Goal: Information Seeking & Learning: Check status

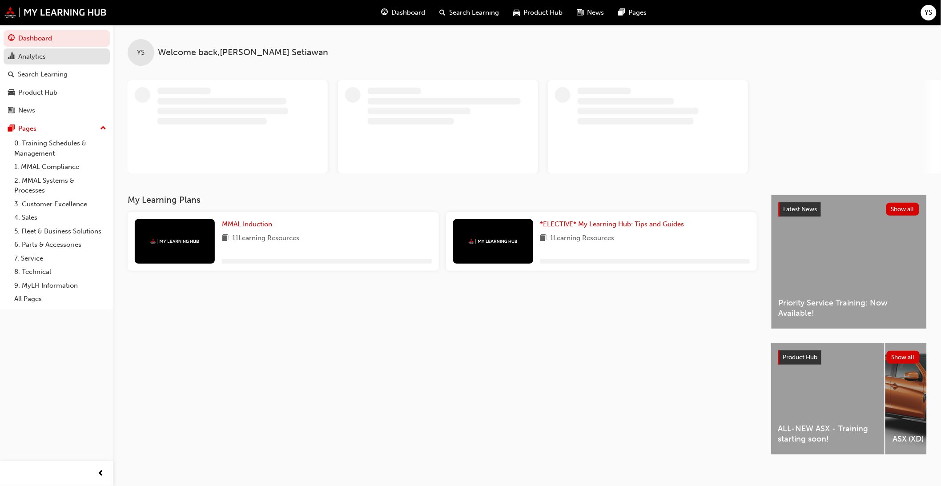
click at [36, 59] on div "Analytics" at bounding box center [32, 57] width 28 height 10
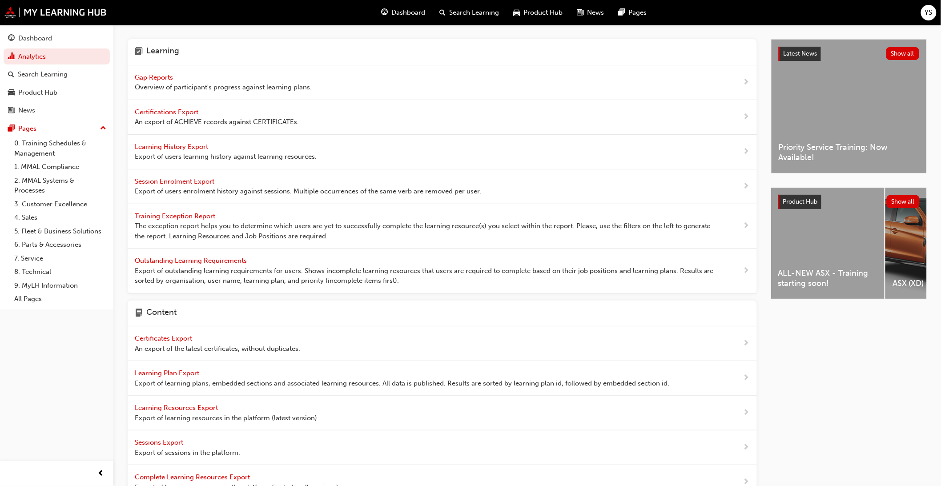
click at [188, 92] on span "Overview of participant's progress against learning plans." at bounding box center [223, 87] width 177 height 10
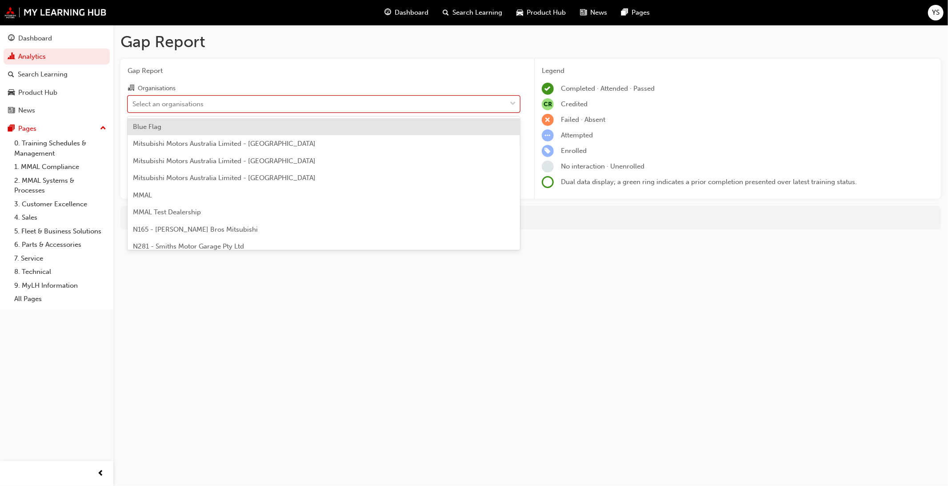
click at [207, 105] on div "Select an organisations" at bounding box center [317, 104] width 378 height 16
click at [133, 105] on input "Organisations option Blue Flag focused, 1 of 202. 202 results available. Use Up…" at bounding box center [133, 104] width 1 height 8
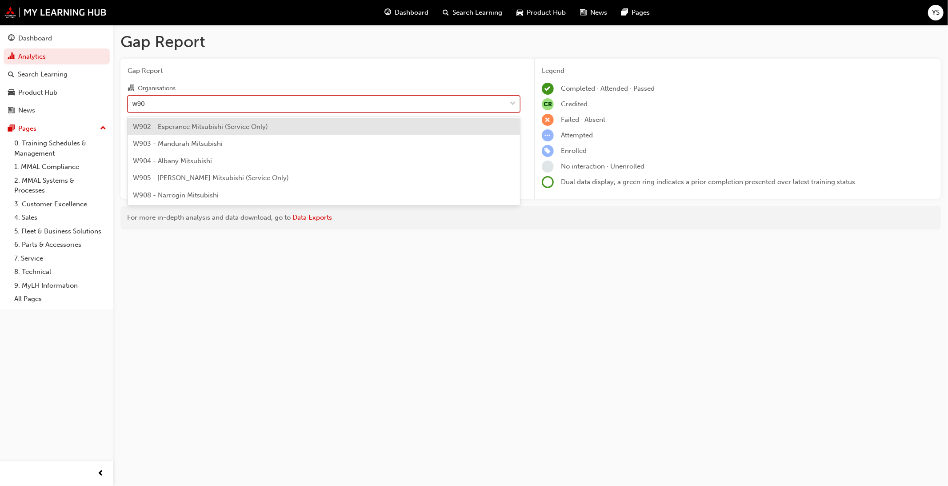
type input "w904"
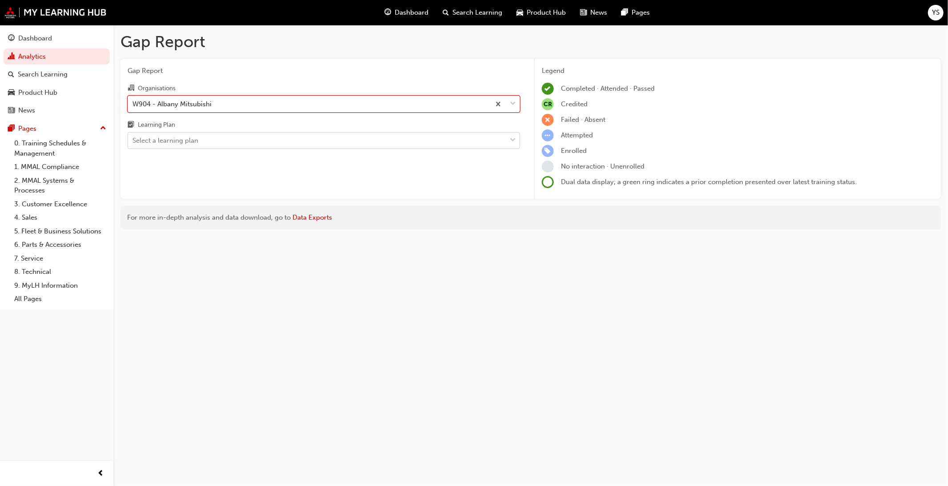
click at [215, 140] on div "Select a learning plan" at bounding box center [317, 141] width 378 height 16
click at [133, 140] on input "Learning Plan Select a learning plan" at bounding box center [133, 141] width 1 height 8
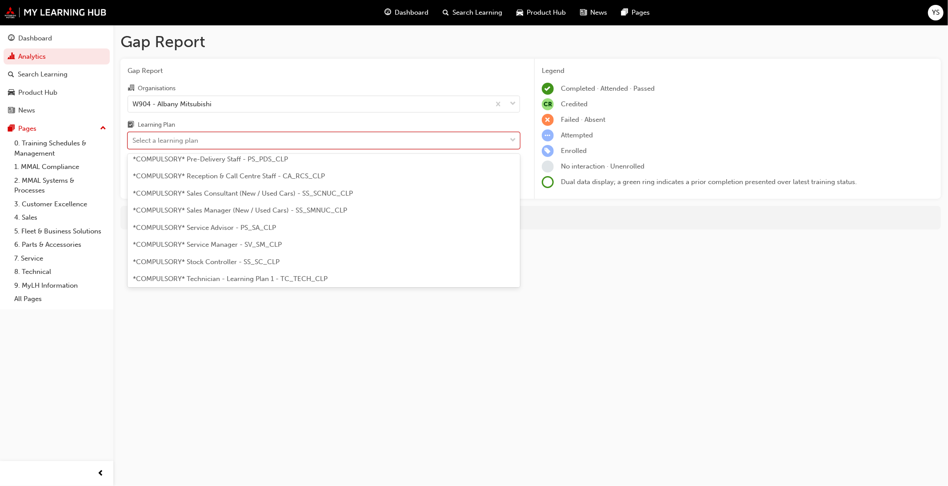
scroll to position [247, 0]
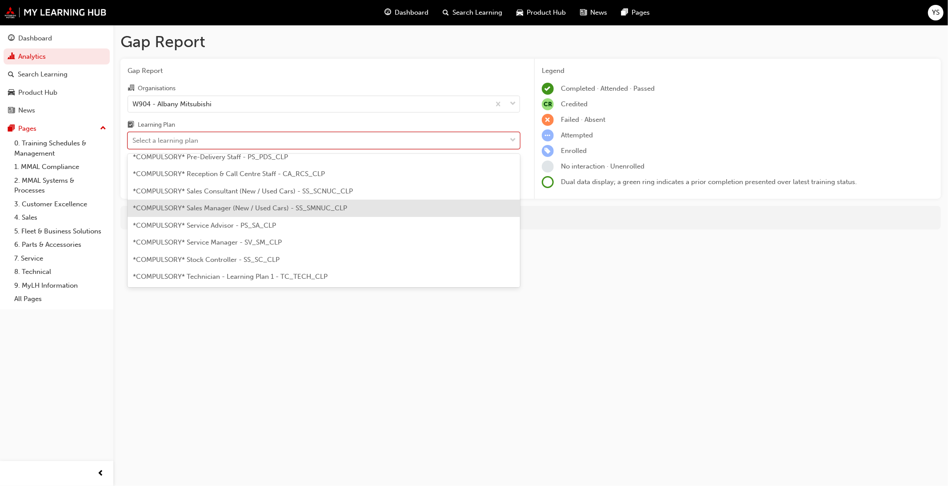
click at [254, 215] on div "*COMPULSORY* Sales Manager (New / Used Cars) - SS_SMNUC_CLP" at bounding box center [324, 208] width 393 height 17
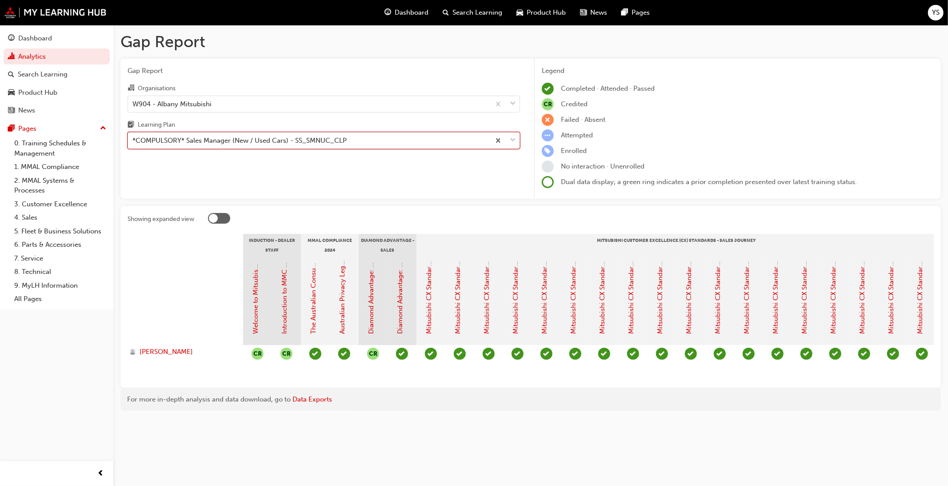
click at [282, 145] on div "*COMPULSORY* Sales Manager (New / Used Cars) - SS_SMNUC_CLP" at bounding box center [240, 141] width 214 height 10
click at [133, 144] on input "Learning Plan option *COMPULSORY* Sales Manager (New / Used Cars) - SS_SMNUC_CL…" at bounding box center [133, 141] width 1 height 8
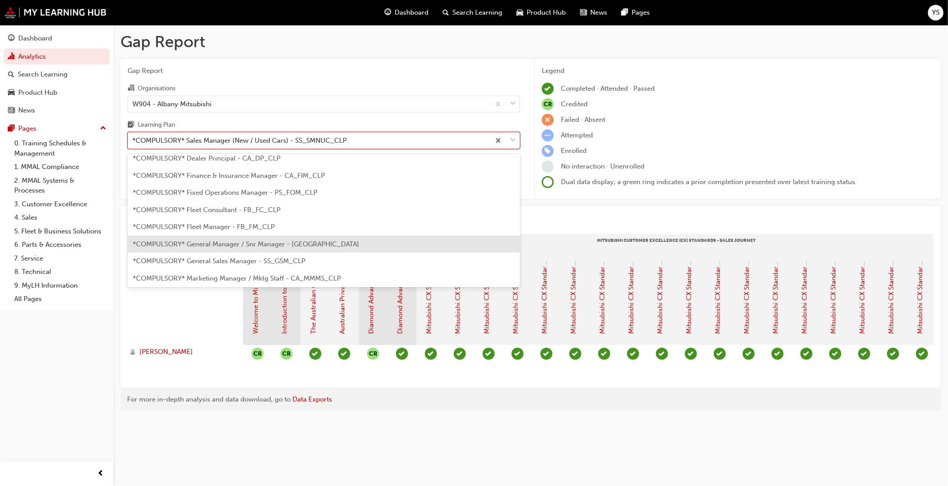
scroll to position [33, 0]
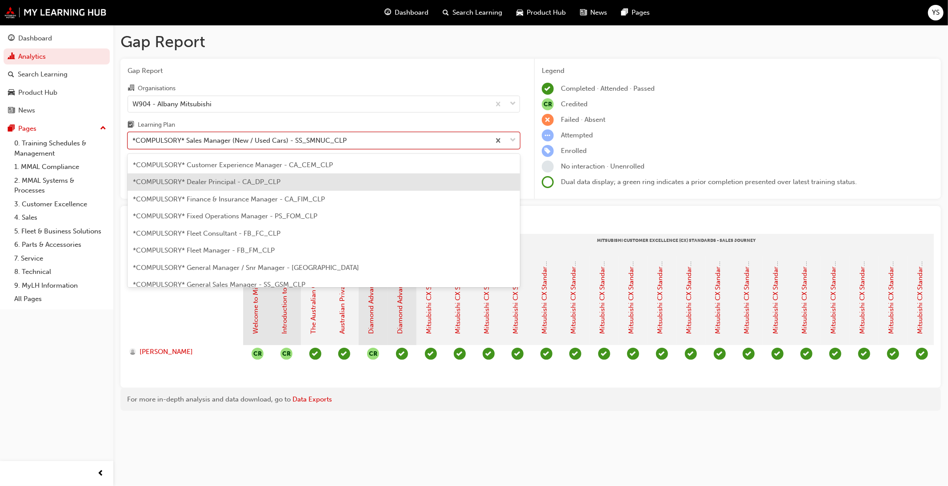
click at [280, 187] on div "*COMPULSORY* Dealer Principal - CA_DP_CLP" at bounding box center [324, 181] width 393 height 17
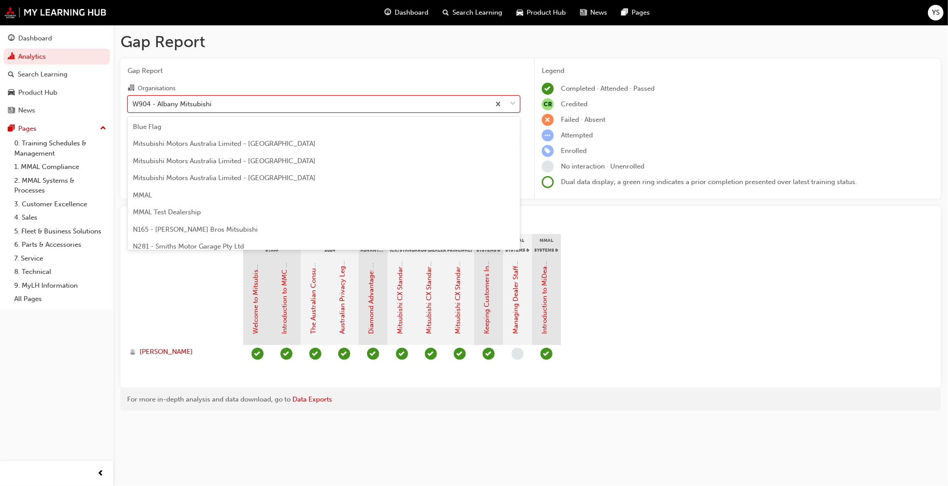
click at [327, 106] on div "W904 - Albany Mitsubishi" at bounding box center [309, 104] width 362 height 16
click at [133, 106] on input "Organisations option W904 - [GEOGRAPHIC_DATA] Mitsubishi, selected. option W904…" at bounding box center [133, 104] width 1 height 8
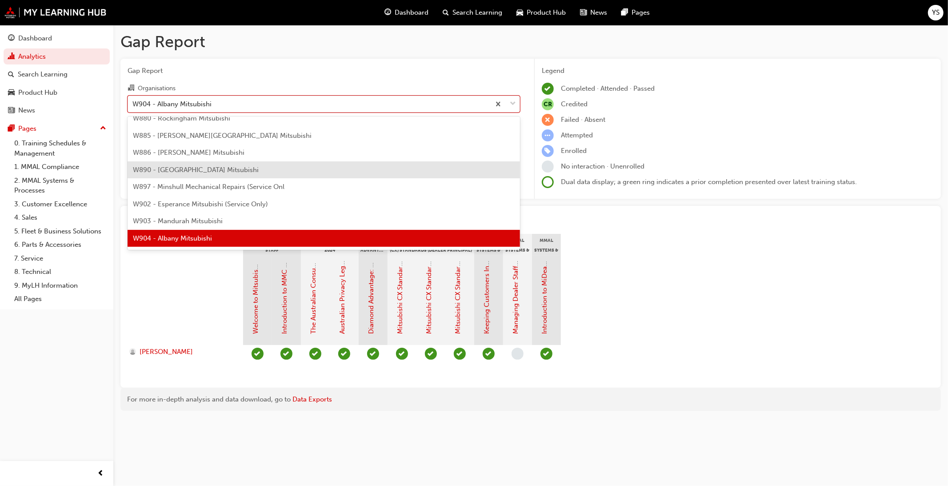
scroll to position [3309, 0]
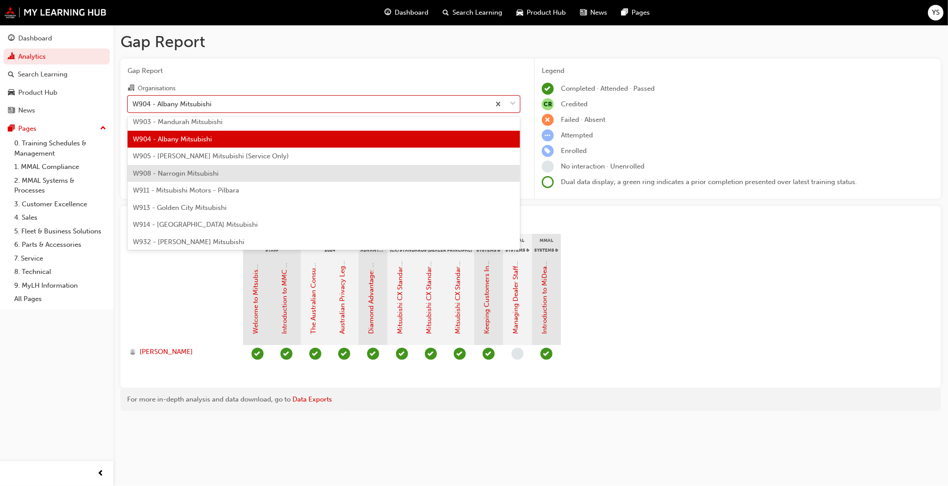
click at [338, 167] on div "W908 - Narrogin Mitsubishi" at bounding box center [324, 173] width 393 height 17
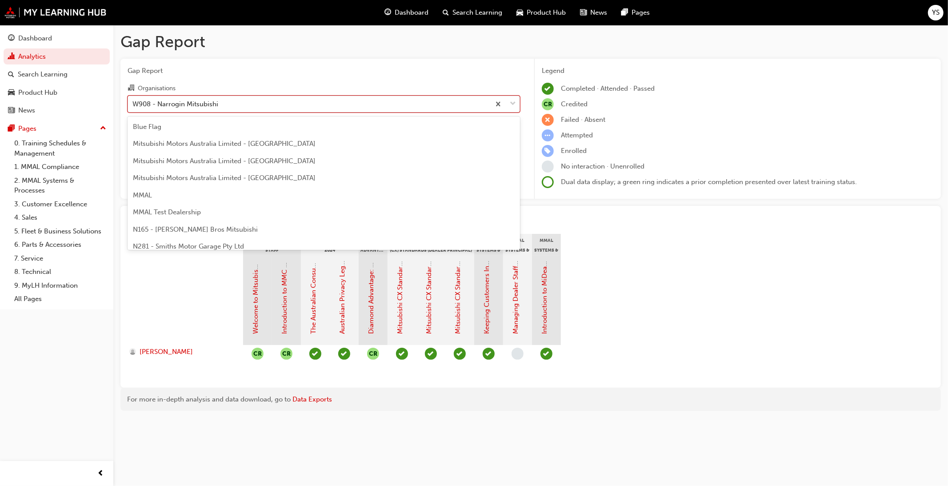
click at [341, 101] on div "W908 - Narrogin Mitsubishi" at bounding box center [309, 104] width 362 height 16
click at [133, 101] on input "Organisations option W908 - Narrogin Mitsubishi, selected. option W908 - Narrog…" at bounding box center [133, 104] width 1 height 8
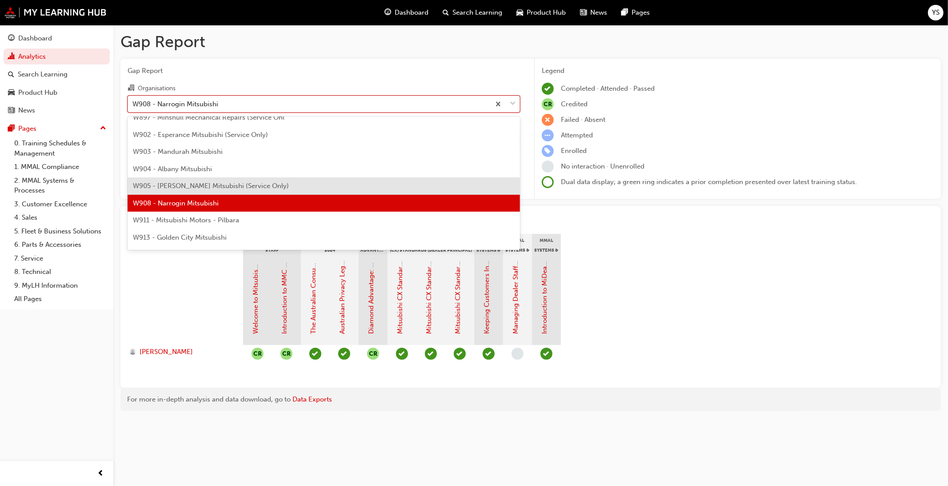
scroll to position [3293, 0]
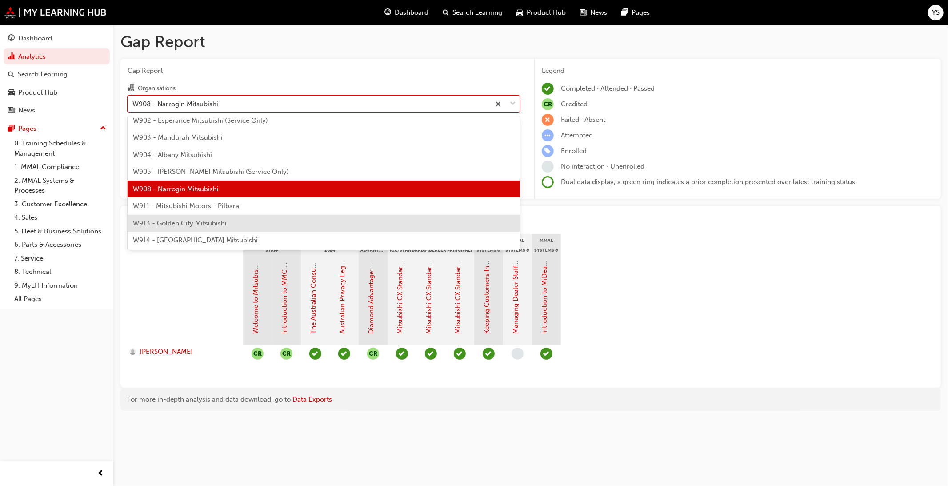
click at [332, 217] on div "W913 - Golden City Mitsubishi" at bounding box center [324, 223] width 393 height 17
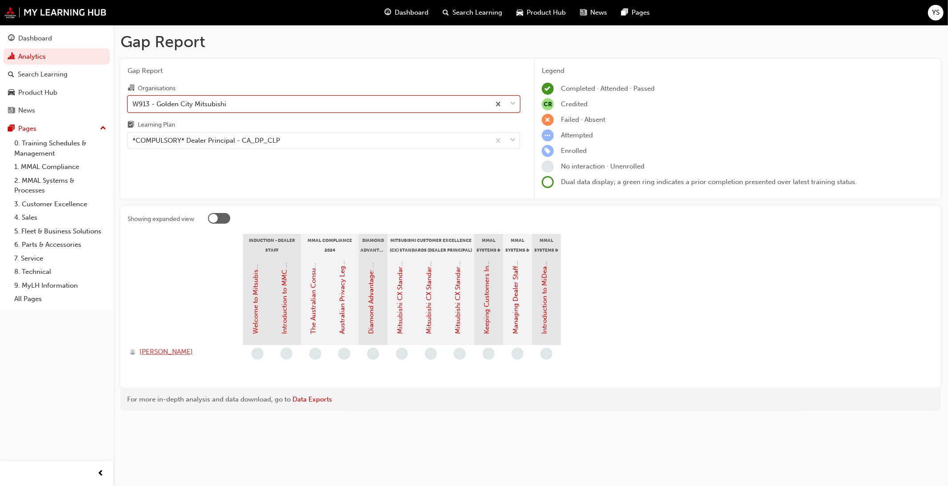
click at [168, 354] on span "[PERSON_NAME]" at bounding box center [166, 352] width 53 height 10
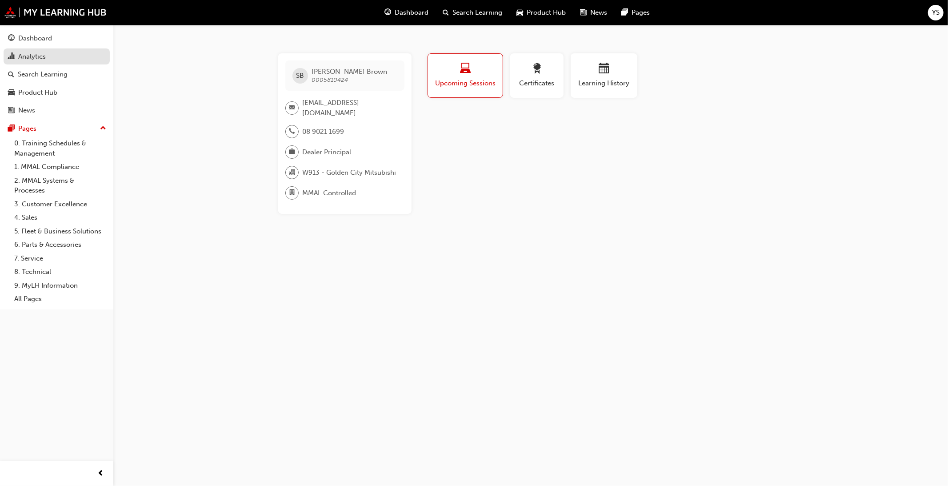
click at [49, 56] on div "Analytics" at bounding box center [56, 56] width 97 height 11
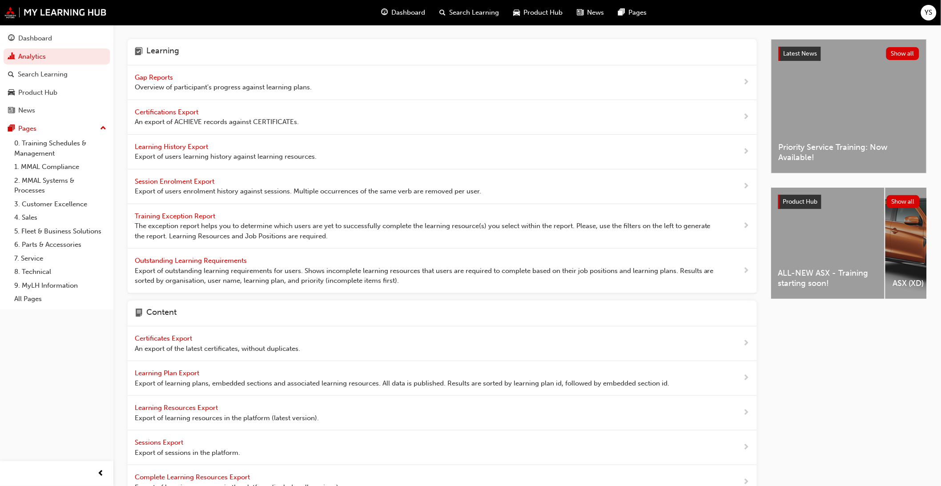
click at [177, 83] on span "Overview of participant's progress against learning plans." at bounding box center [223, 87] width 177 height 10
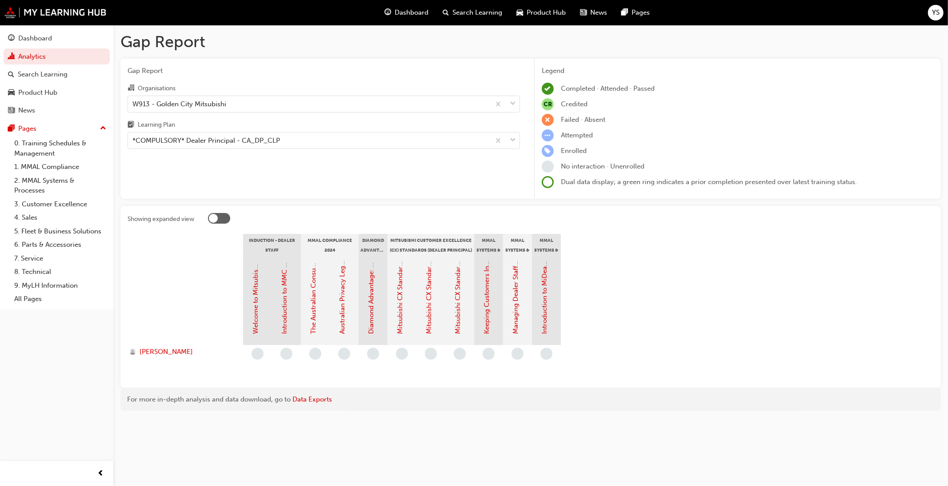
click at [493, 349] on section "Induction - Dealer Staff MMAL Compliance 2024 Diamond Advantage - Fundamentals …" at bounding box center [531, 307] width 807 height 147
click at [275, 141] on div "*COMPULSORY* Dealer Principal - CA_DP_CLP" at bounding box center [207, 141] width 148 height 10
click at [133, 141] on input "Learning Plan *COMPULSORY* Dealer Principal - CA_DP_CLP" at bounding box center [133, 141] width 1 height 8
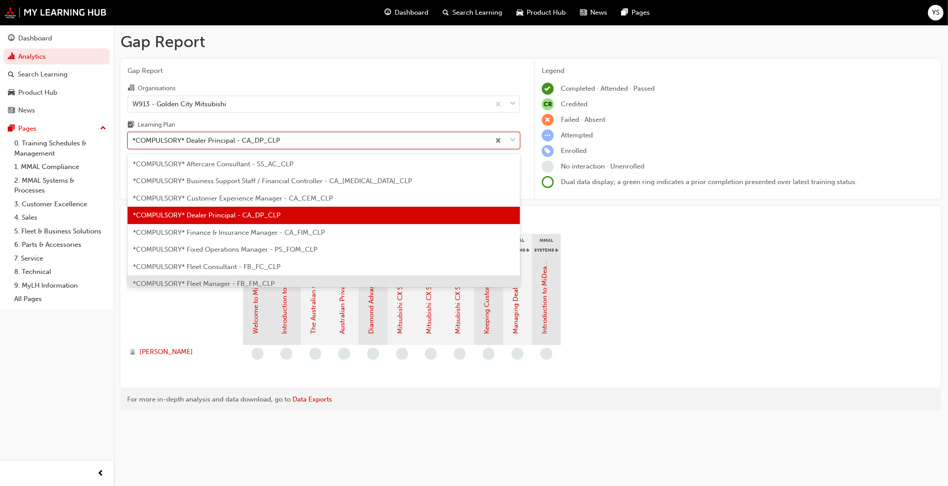
click at [265, 275] on div "*COMPULSORY* Fleet Manager - FB_FM_CLP" at bounding box center [324, 283] width 393 height 17
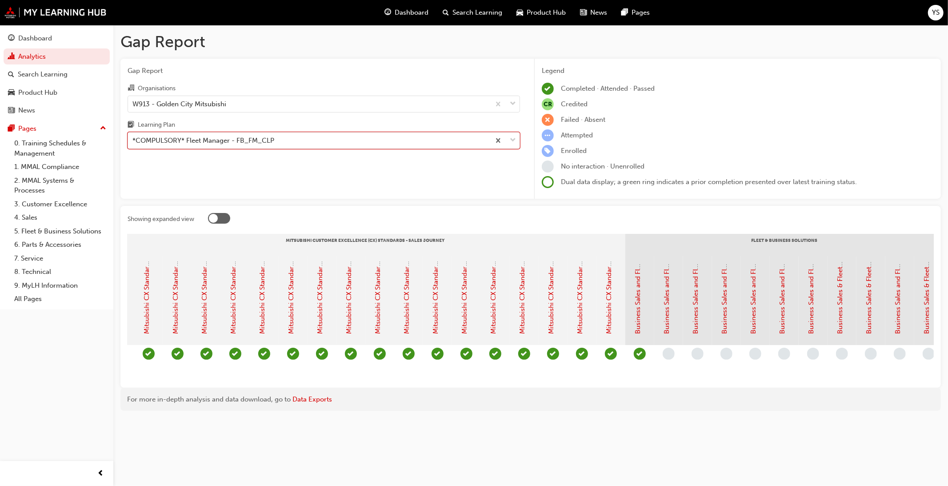
scroll to position [0, 841]
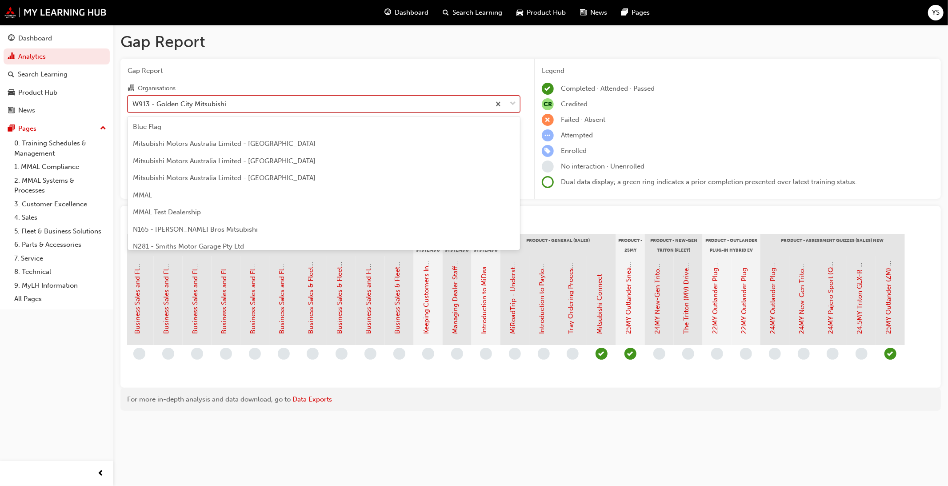
click at [251, 110] on div "W913 - Golden City Mitsubishi" at bounding box center [309, 104] width 362 height 16
click at [133, 107] on input "Organisations option W913 - Golden City Mitsubishi focused, 199 of 202. 202 res…" at bounding box center [133, 104] width 1 height 8
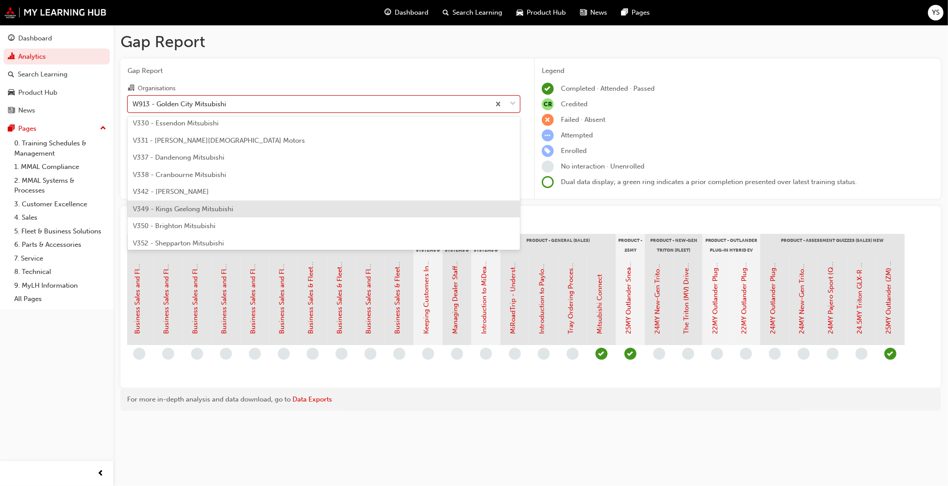
scroll to position [3080, 0]
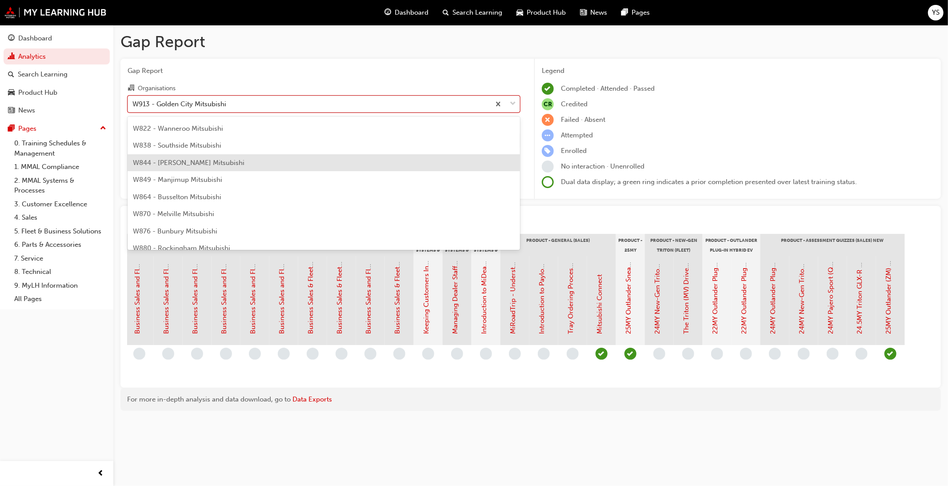
click at [259, 161] on div "W844 - [PERSON_NAME] Mitsubishi" at bounding box center [324, 162] width 393 height 17
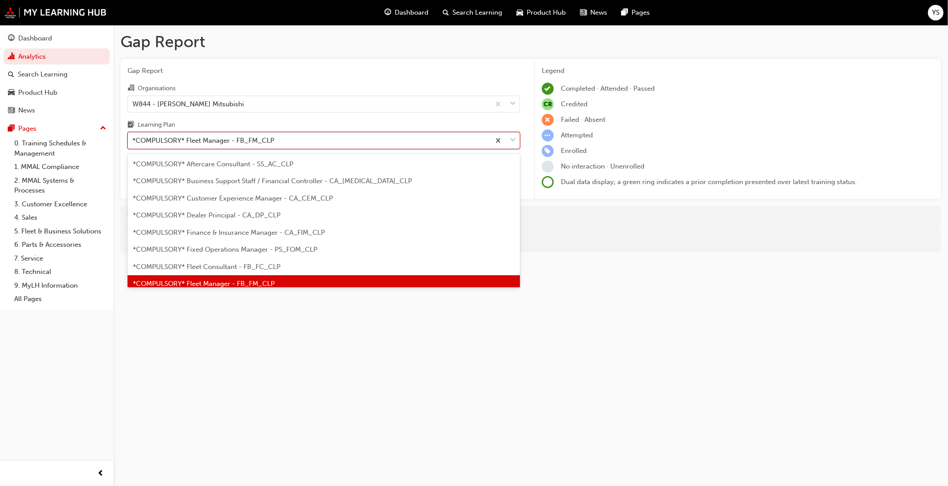
click at [349, 145] on div "*COMPULSORY* Fleet Manager - FB_FM_CLP" at bounding box center [309, 141] width 362 height 16
click at [133, 144] on input "Learning Plan option *COMPULSORY* Fleet Manager - FB_FM_CLP, selected. option *…" at bounding box center [133, 141] width 1 height 8
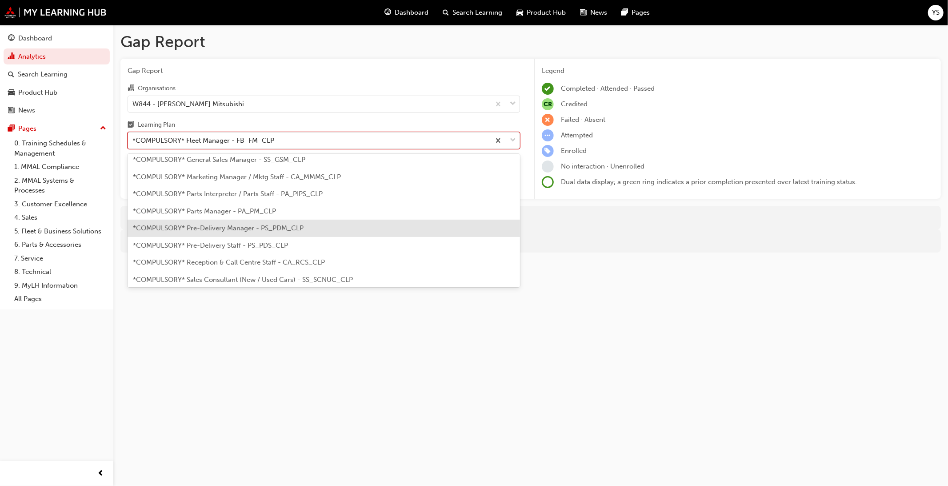
scroll to position [208, 0]
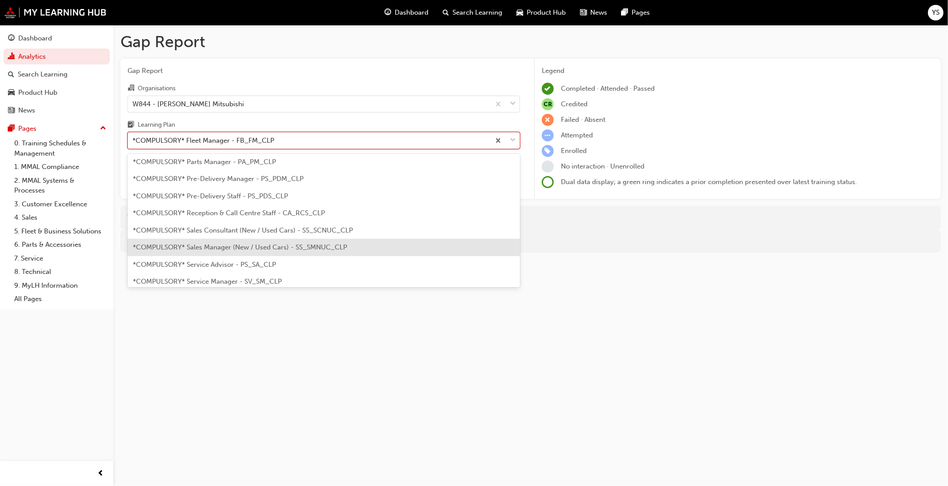
click at [340, 239] on div "*COMPULSORY* Sales Manager (New / Used Cars) - SS_SMNUC_CLP" at bounding box center [324, 247] width 393 height 17
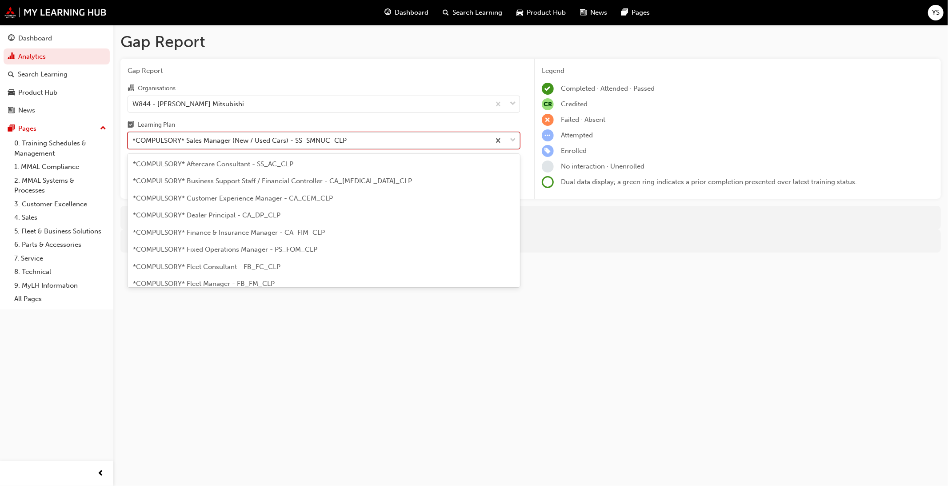
click at [342, 149] on div "*COMPULSORY* Sales Manager (New / Used Cars) - SS_SMNUC_CLP" at bounding box center [324, 140] width 393 height 17
click at [133, 144] on input "Learning Plan option *COMPULSORY* Sales Manager (New / Used Cars) - SS_SMNUC_CL…" at bounding box center [133, 141] width 1 height 8
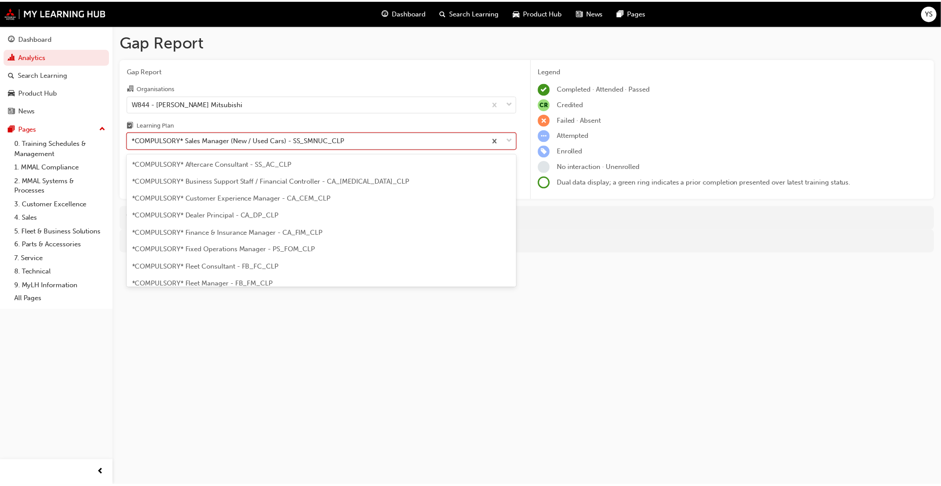
scroll to position [181, 0]
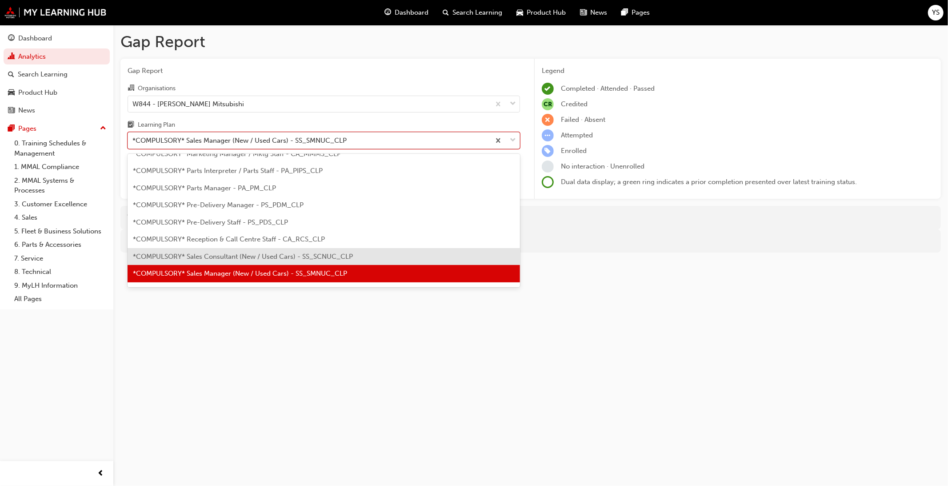
click at [341, 250] on div "*COMPULSORY* Sales Consultant (New / Used Cars) - SS_SCNUC_CLP" at bounding box center [324, 256] width 393 height 17
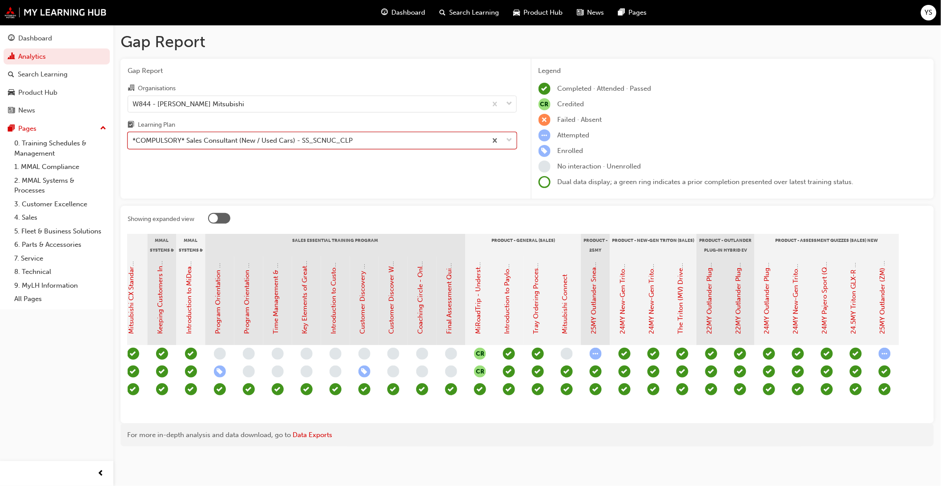
scroll to position [0, 790]
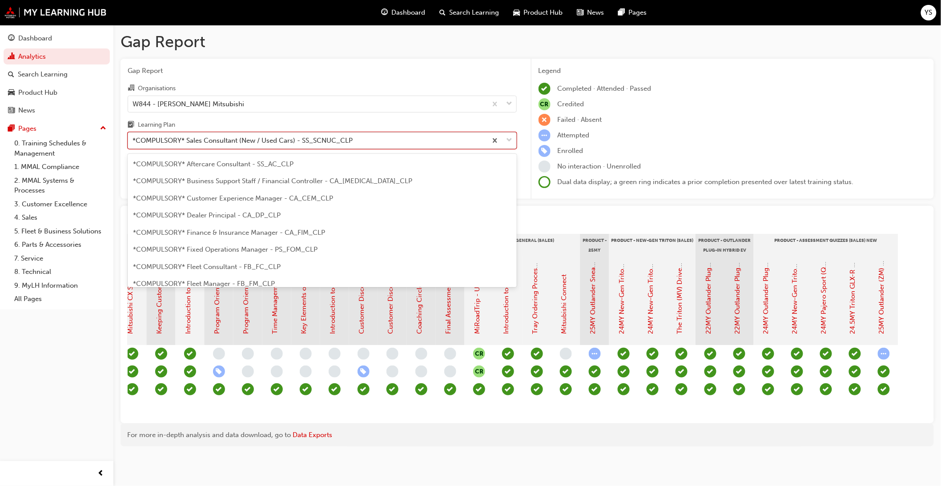
click at [244, 149] on div "*COMPULSORY* Sales Consultant (New / Used Cars) - SS_SCNUC_CLP" at bounding box center [307, 141] width 359 height 16
click at [133, 144] on input "Learning Plan option *COMPULSORY* Sales Consultant (New / Used Cars) - SS_SCNUC…" at bounding box center [133, 141] width 1 height 8
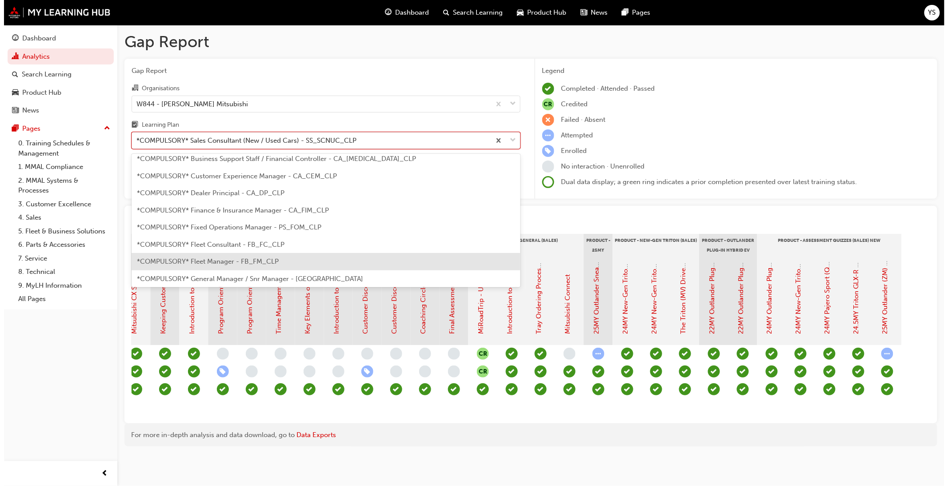
scroll to position [16, 0]
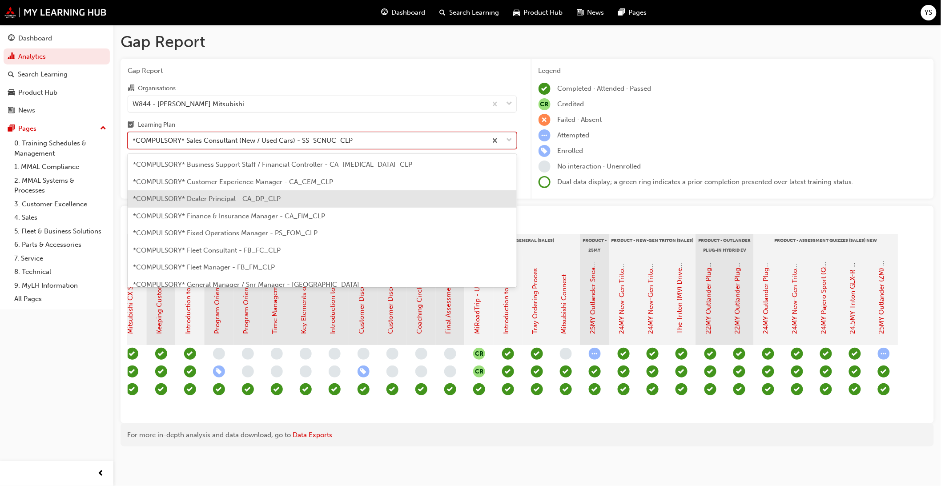
click at [239, 195] on span "*COMPULSORY* Dealer Principal - CA_DP_CLP" at bounding box center [207, 199] width 148 height 8
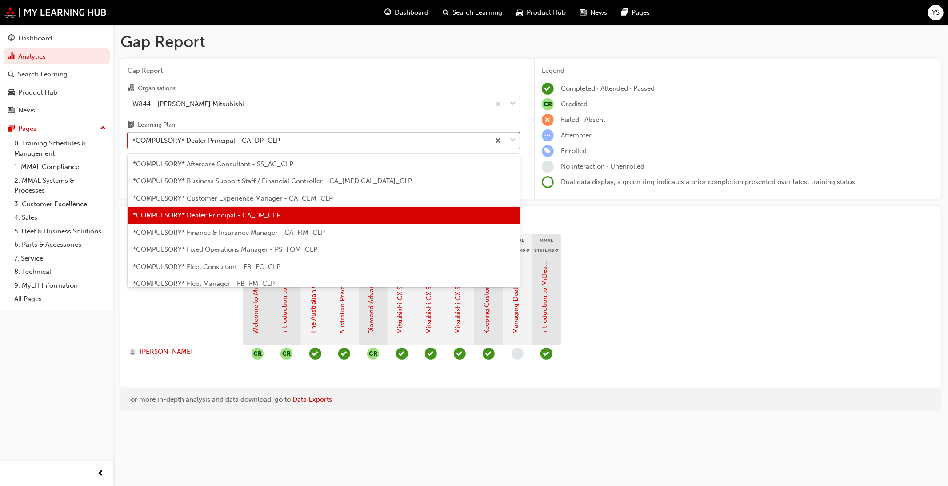
click at [302, 138] on div "*COMPULSORY* Dealer Principal - CA_DP_CLP" at bounding box center [309, 141] width 362 height 16
click at [133, 138] on input "Learning Plan option *COMPULSORY* Dealer Principal - CA_DP_CLP, selected. optio…" at bounding box center [133, 141] width 1 height 8
click at [305, 99] on div "W844 - [PERSON_NAME] Mitsubishi" at bounding box center [309, 104] width 362 height 16
click at [133, 100] on input "Organisations W844 - [PERSON_NAME] Mitsubishi" at bounding box center [133, 104] width 1 height 8
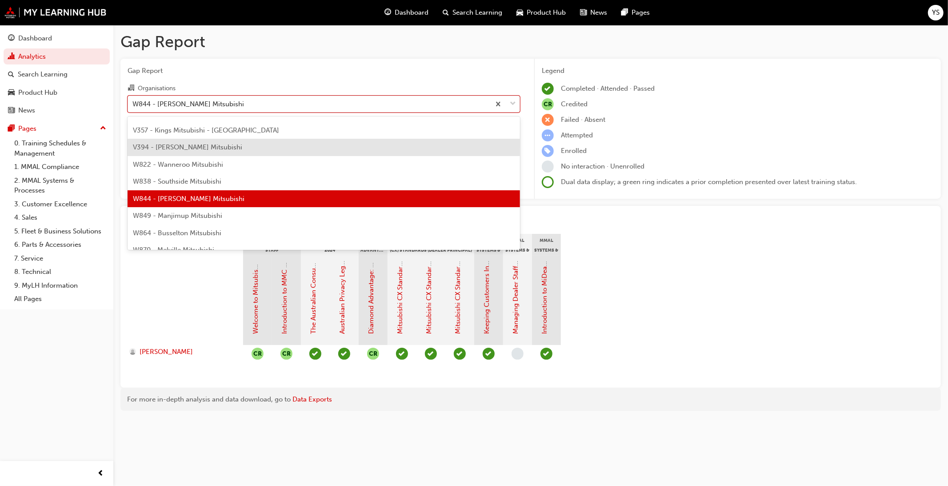
scroll to position [3103, 0]
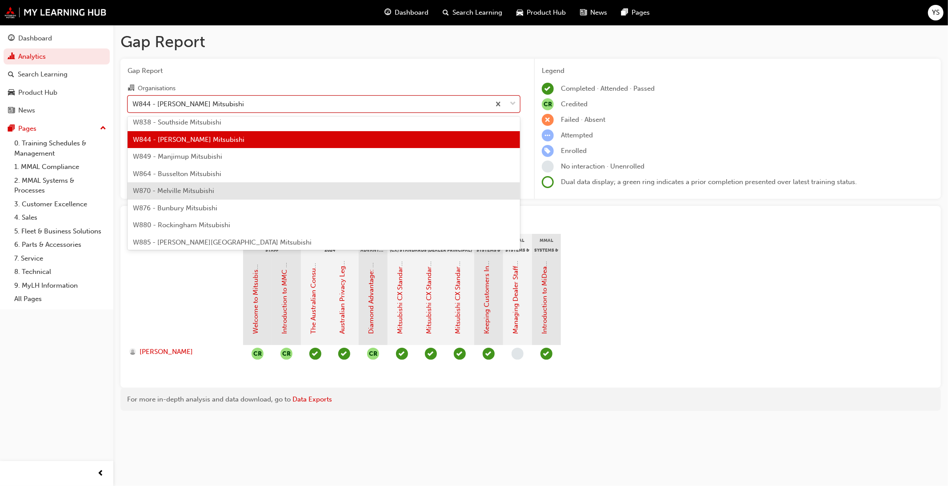
click at [307, 191] on div "W870 - Melville Mitsubishi" at bounding box center [324, 190] width 393 height 17
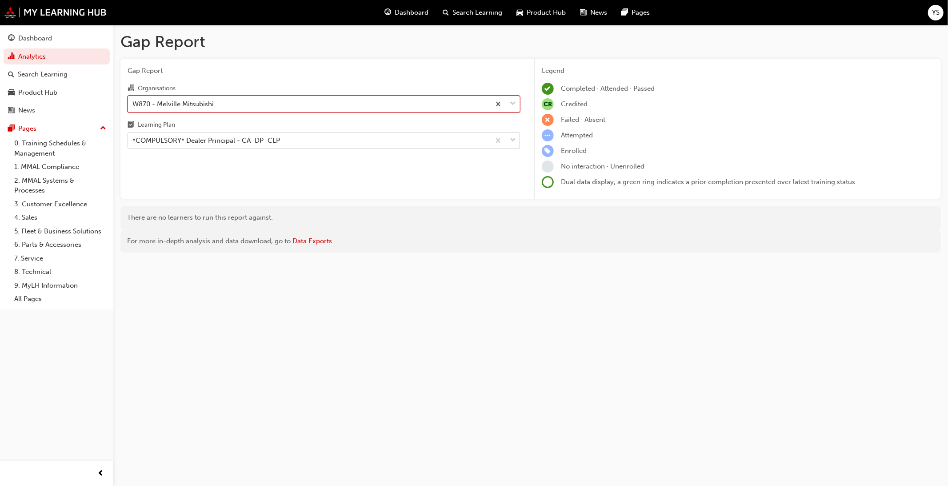
click at [309, 140] on div "*COMPULSORY* Dealer Principal - CA_DP_CLP" at bounding box center [309, 141] width 362 height 16
click at [133, 140] on input "Learning Plan *COMPULSORY* Dealer Principal - CA_DP_CLP" at bounding box center [133, 141] width 1 height 8
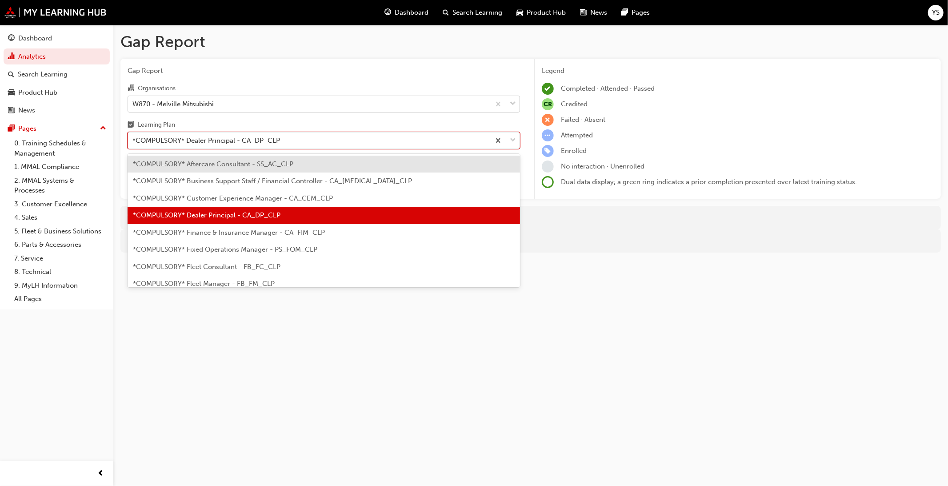
click at [317, 109] on div "W870 - Melville Mitsubishi" at bounding box center [324, 104] width 393 height 17
click at [133, 107] on input "Organisations W870 - Melville Mitsubishi" at bounding box center [133, 104] width 1 height 8
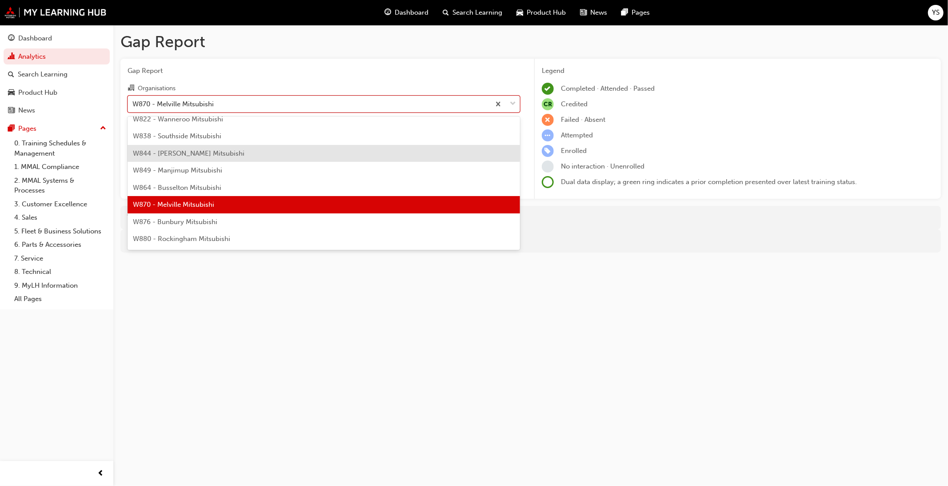
scroll to position [3105, 0]
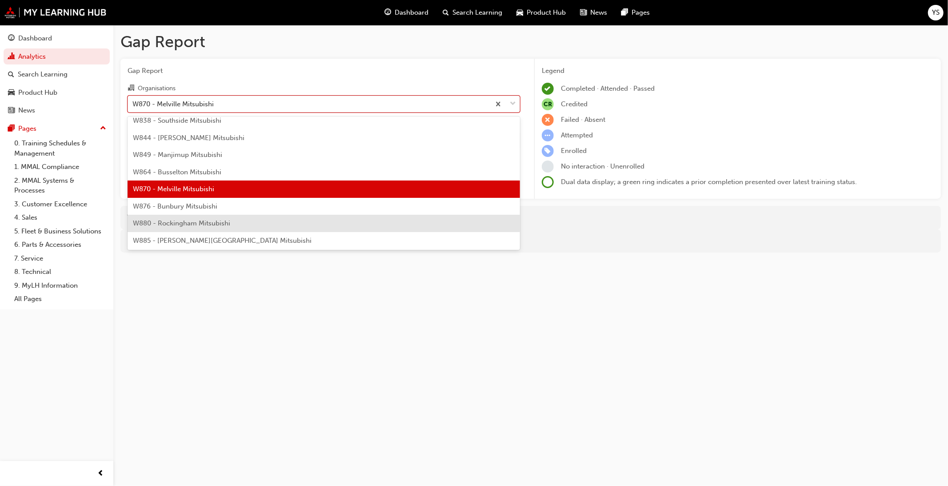
click at [309, 218] on div "W880 - Rockingham Mitsubishi" at bounding box center [324, 223] width 393 height 17
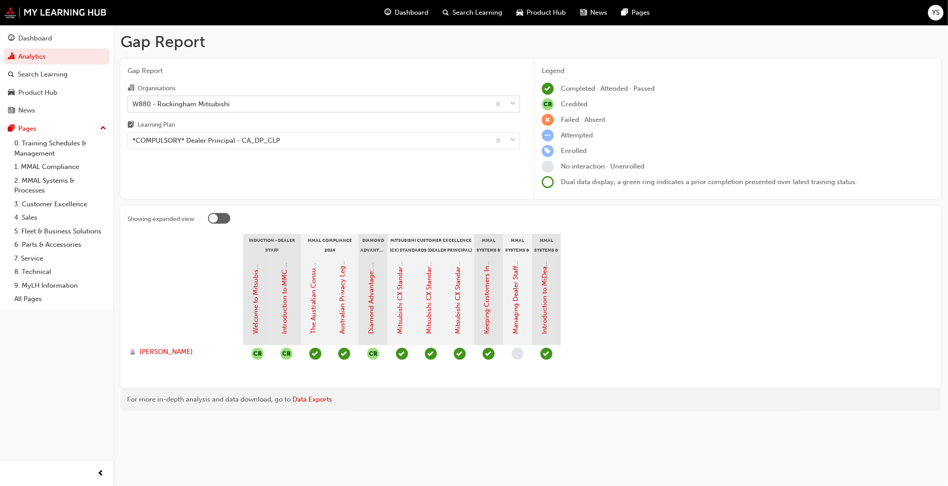
click at [267, 108] on div "W880 - Rockingham Mitsubishi" at bounding box center [309, 104] width 362 height 16
click at [133, 107] on input "Organisations W880 - Rockingham Mitsubishi" at bounding box center [133, 104] width 1 height 8
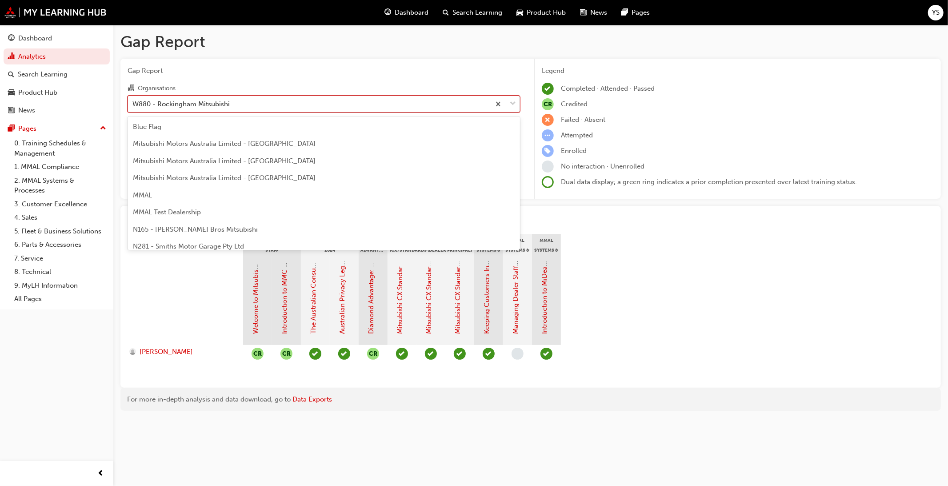
scroll to position [3089, 0]
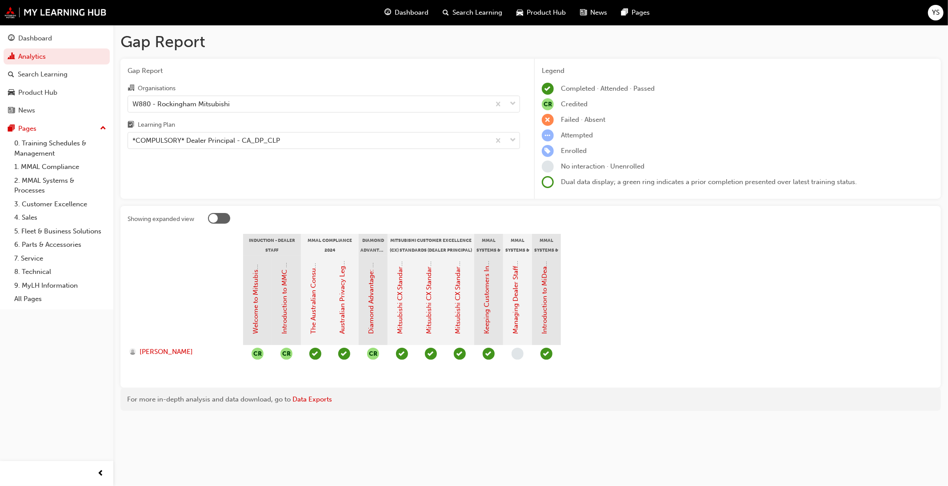
click at [196, 306] on div at bounding box center [186, 300] width 116 height 89
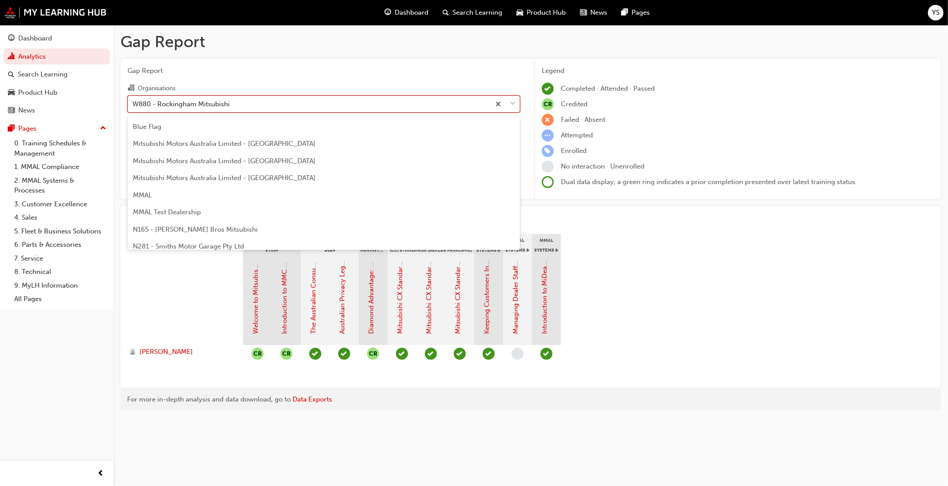
click at [289, 104] on div "W880 - Rockingham Mitsubishi" at bounding box center [309, 104] width 362 height 16
click at [133, 104] on input "Organisations option W880 - Rockingham Mitsubishi, selected. option W880 - Rock…" at bounding box center [133, 104] width 1 height 8
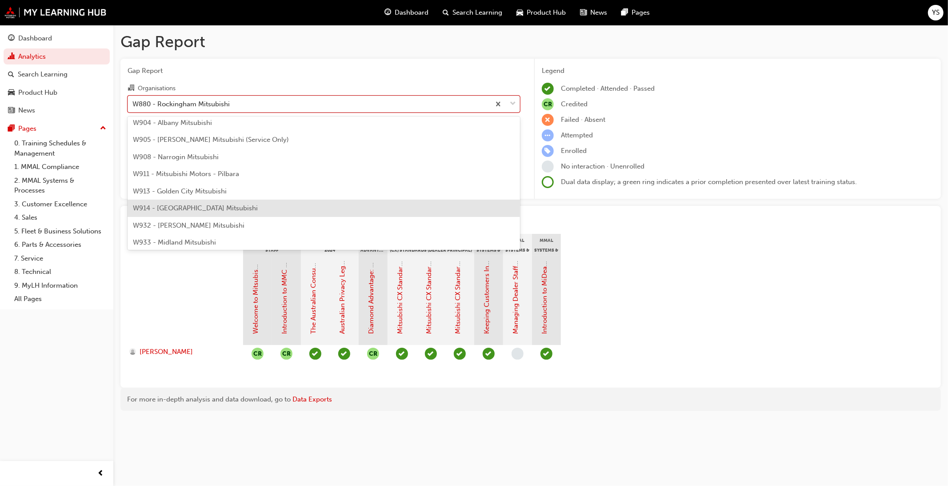
click at [252, 205] on div "W914 - [GEOGRAPHIC_DATA] Mitsubishi" at bounding box center [324, 208] width 393 height 17
